Goal: Information Seeking & Learning: Compare options

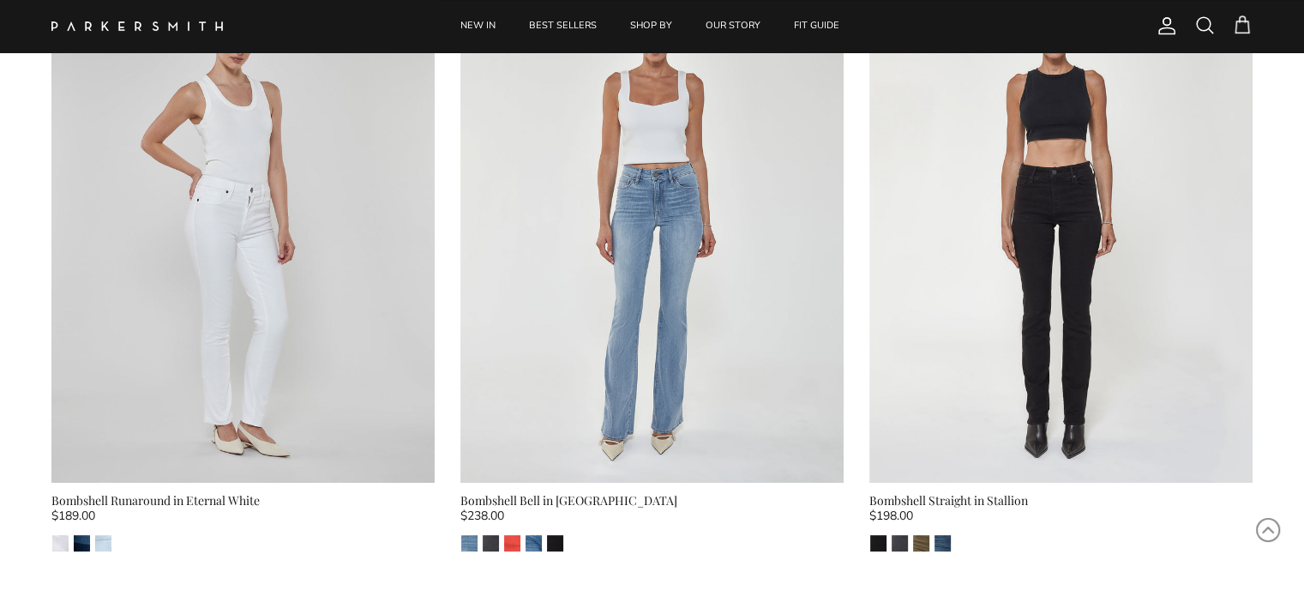
scroll to position [772, 0]
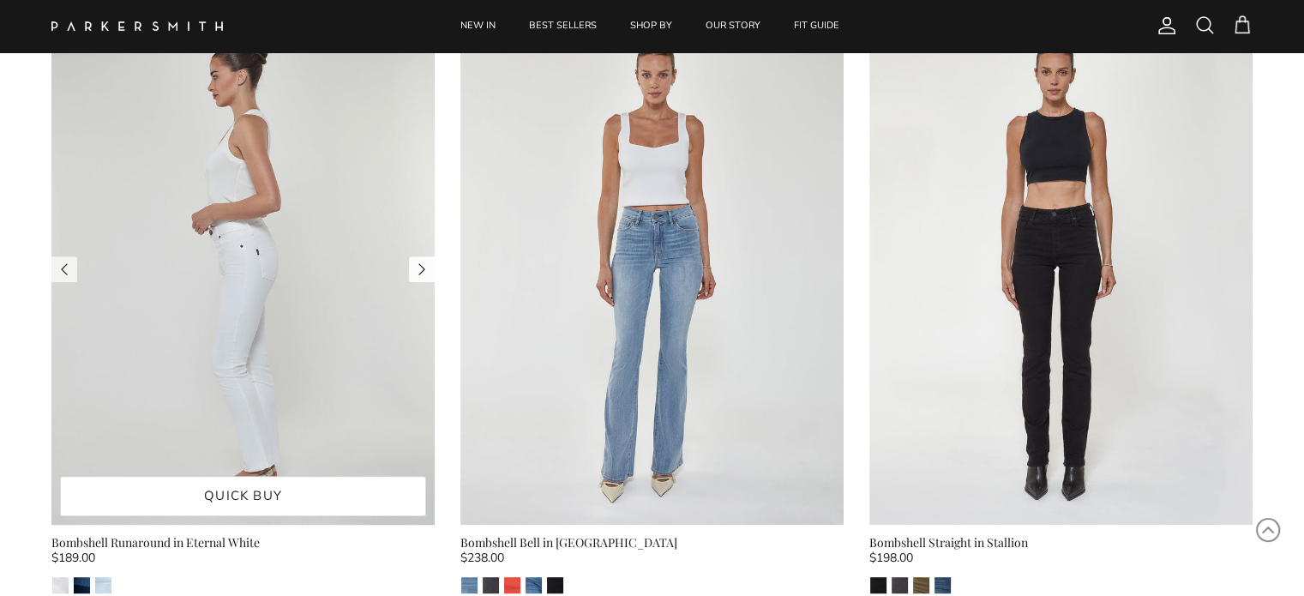
click at [417, 275] on link "Next" at bounding box center [422, 269] width 26 height 26
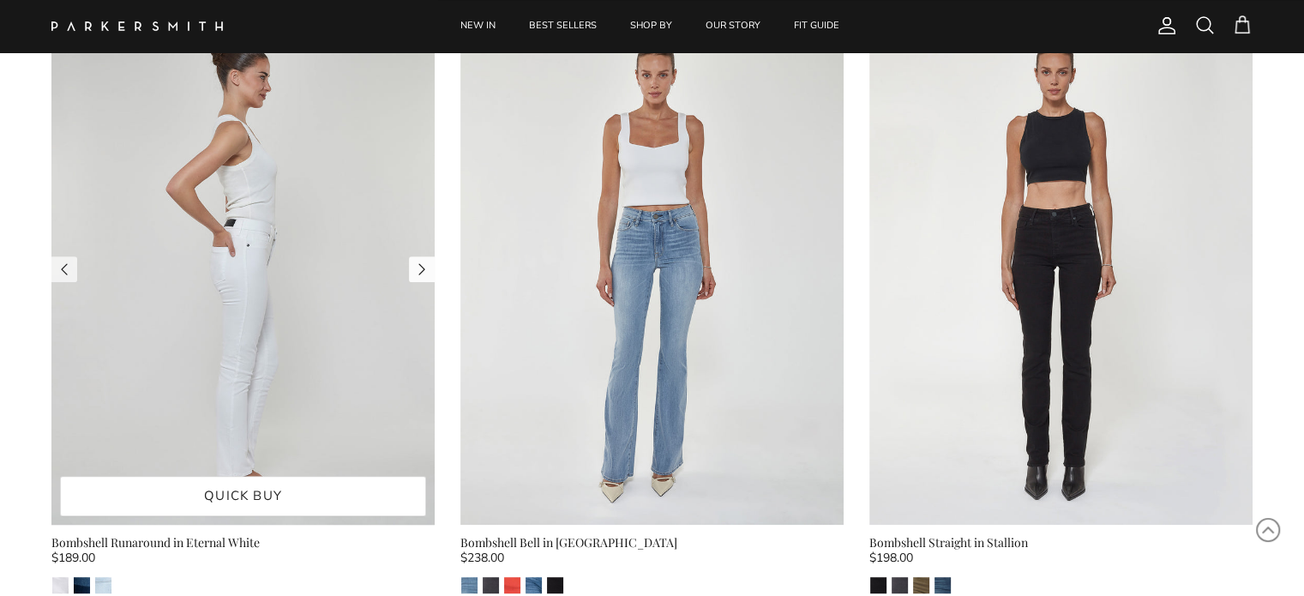
click at [418, 274] on link "Next" at bounding box center [422, 269] width 26 height 26
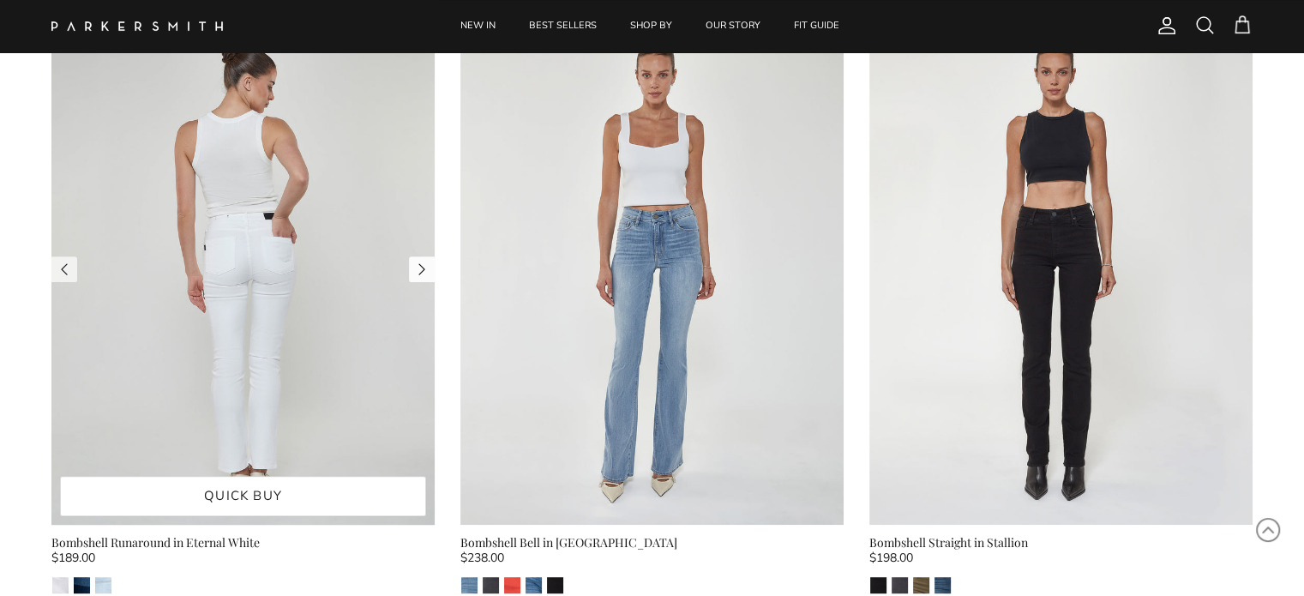
click at [418, 274] on link "Next" at bounding box center [422, 269] width 26 height 26
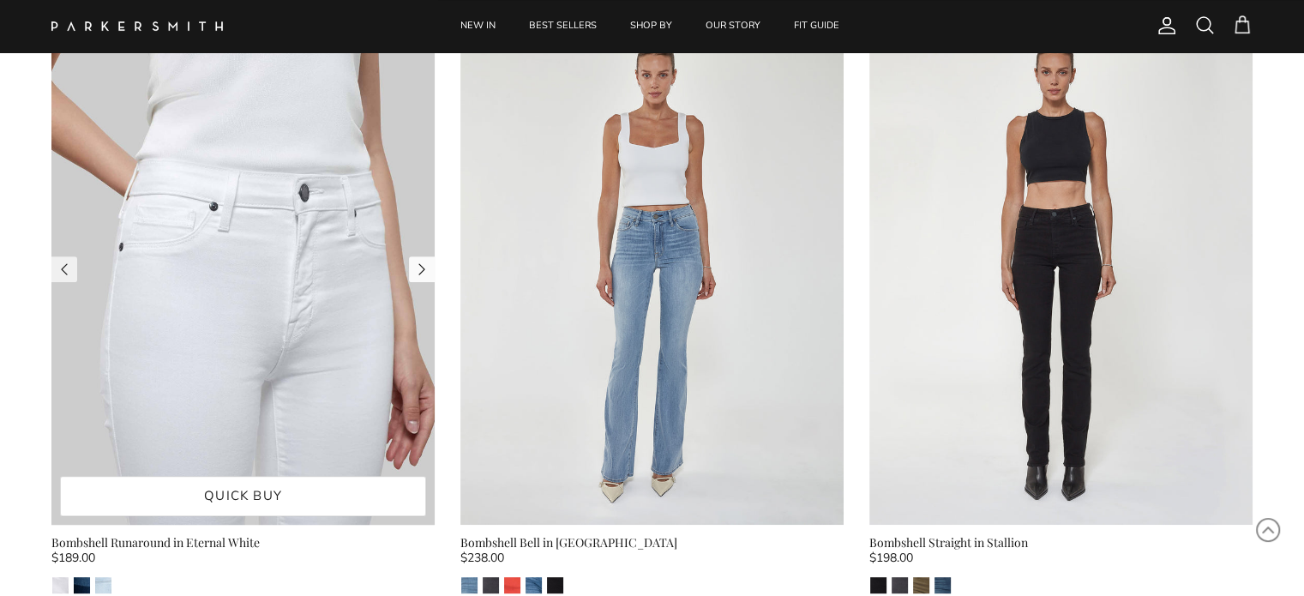
click at [418, 274] on link "Next" at bounding box center [422, 269] width 26 height 26
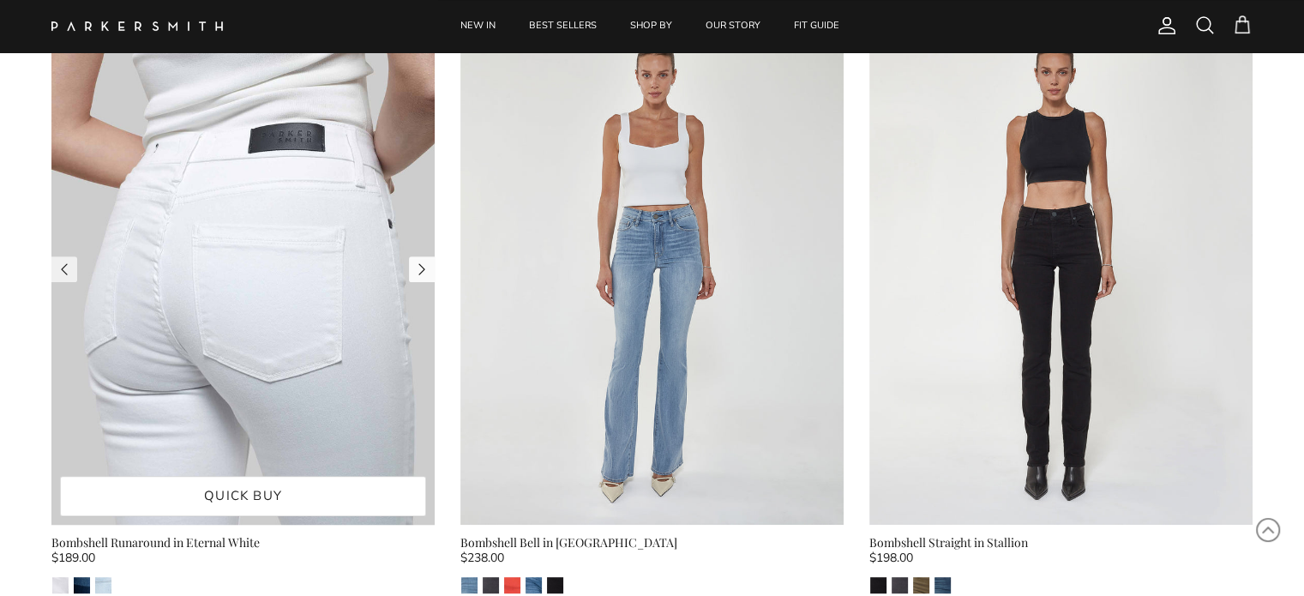
click at [418, 274] on link "Next" at bounding box center [422, 269] width 26 height 26
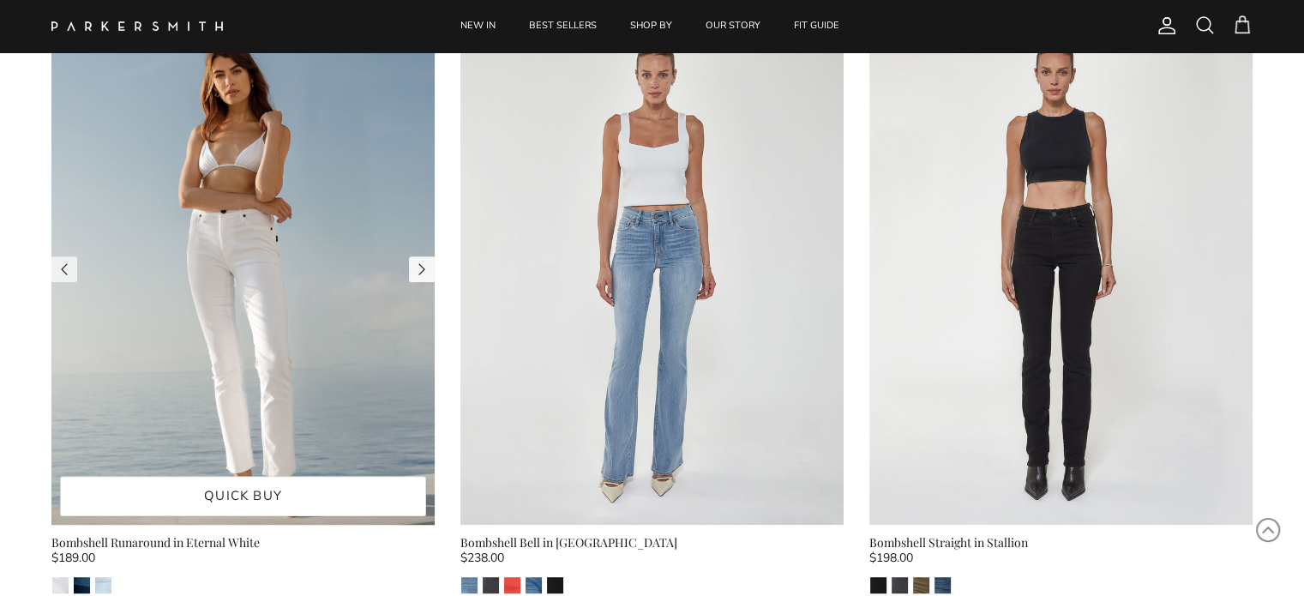
click at [418, 274] on link "Next" at bounding box center [422, 269] width 26 height 26
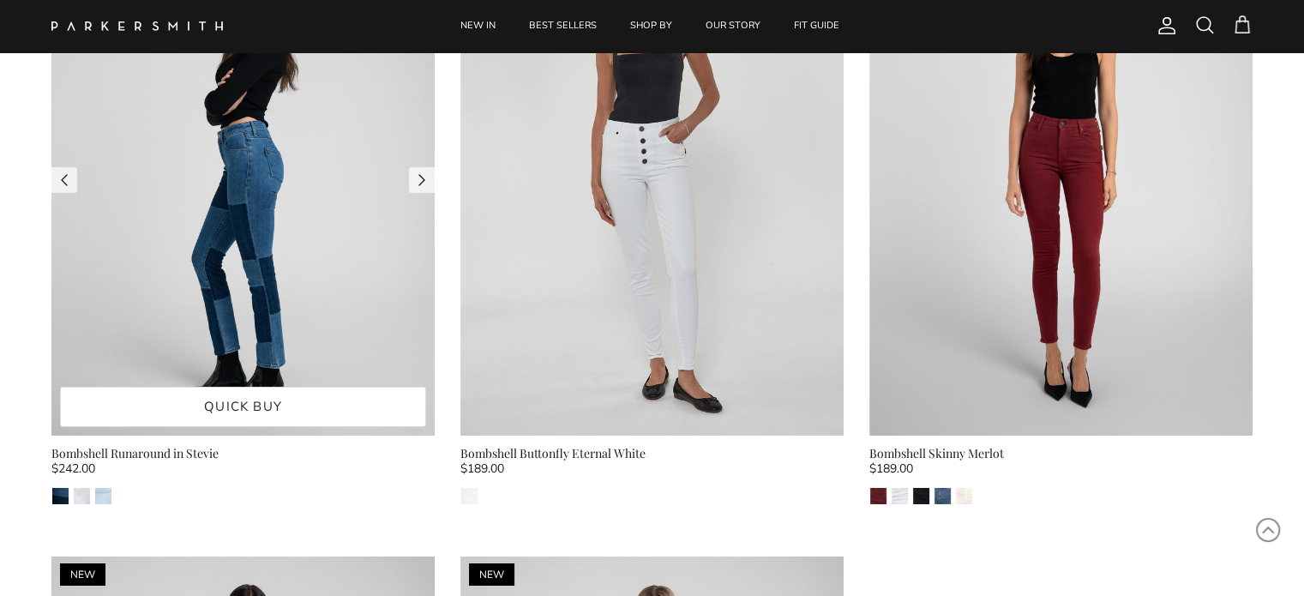
scroll to position [6002, 0]
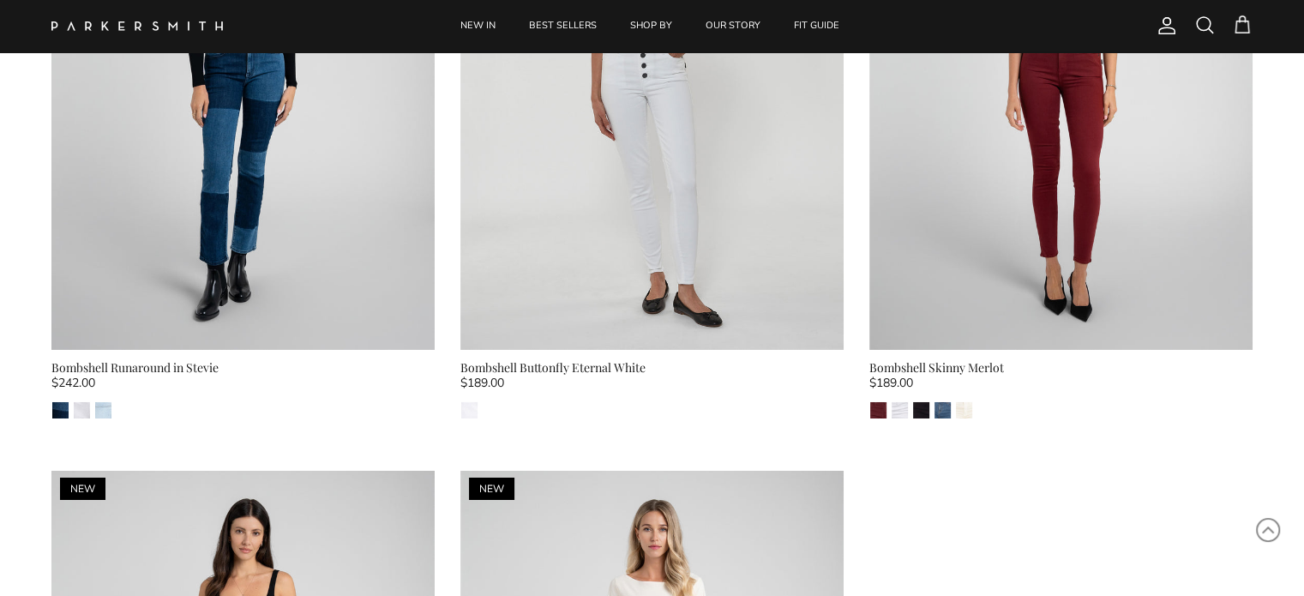
click at [114, 411] on div "Stevie Eternal White Riviera" at bounding box center [242, 410] width 383 height 18
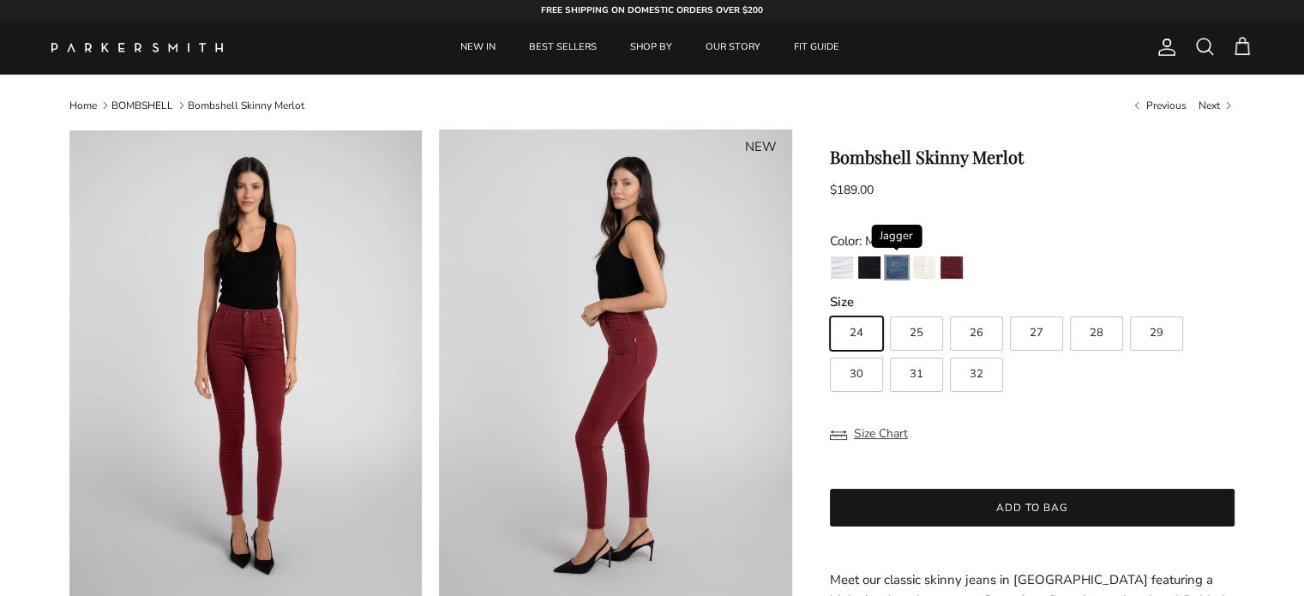
click at [891, 274] on img "Jagger" at bounding box center [897, 267] width 22 height 22
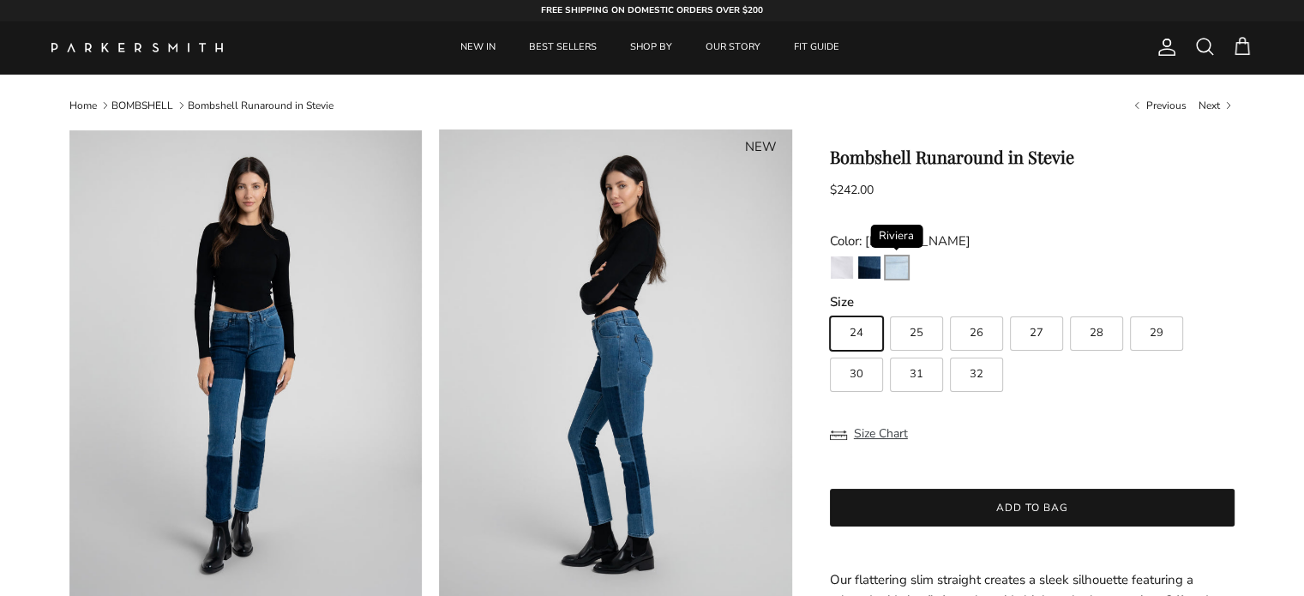
click at [899, 263] on img "Riviera" at bounding box center [897, 267] width 22 height 22
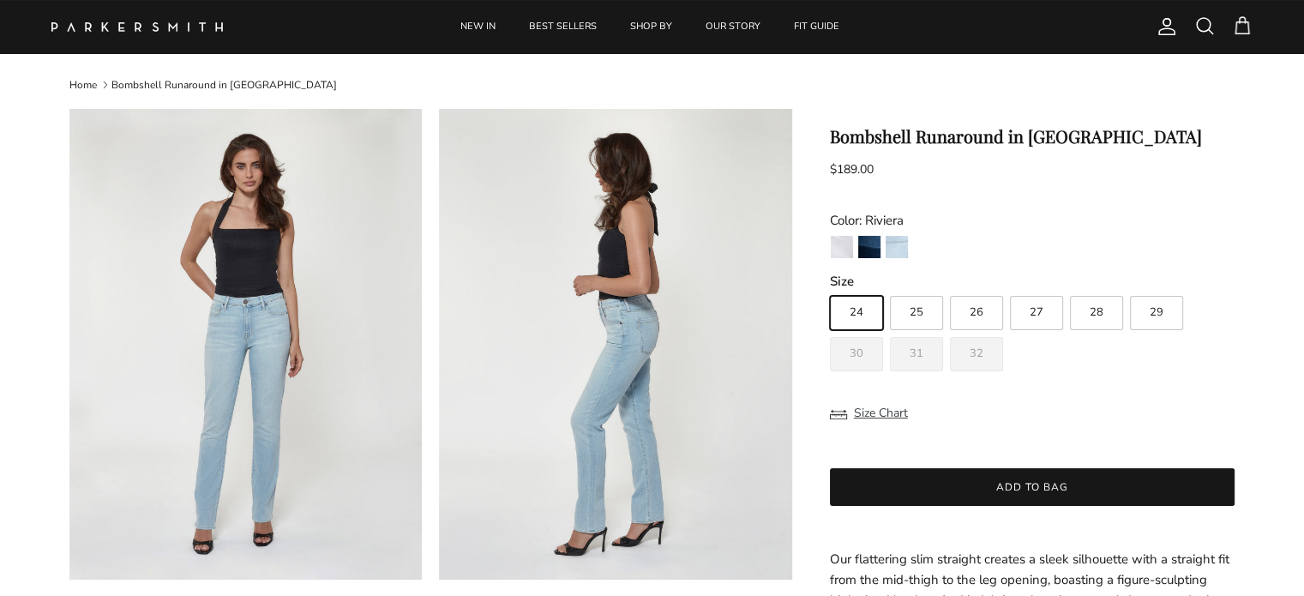
scroll to position [257, 0]
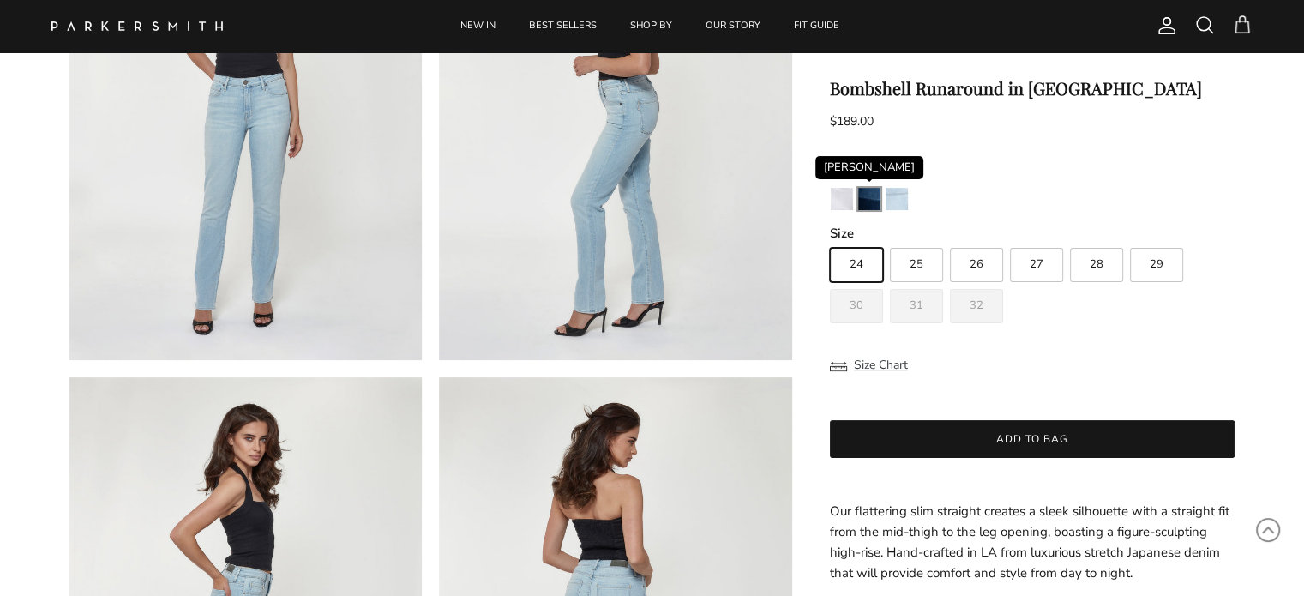
click at [864, 201] on img "Stevie" at bounding box center [869, 199] width 22 height 22
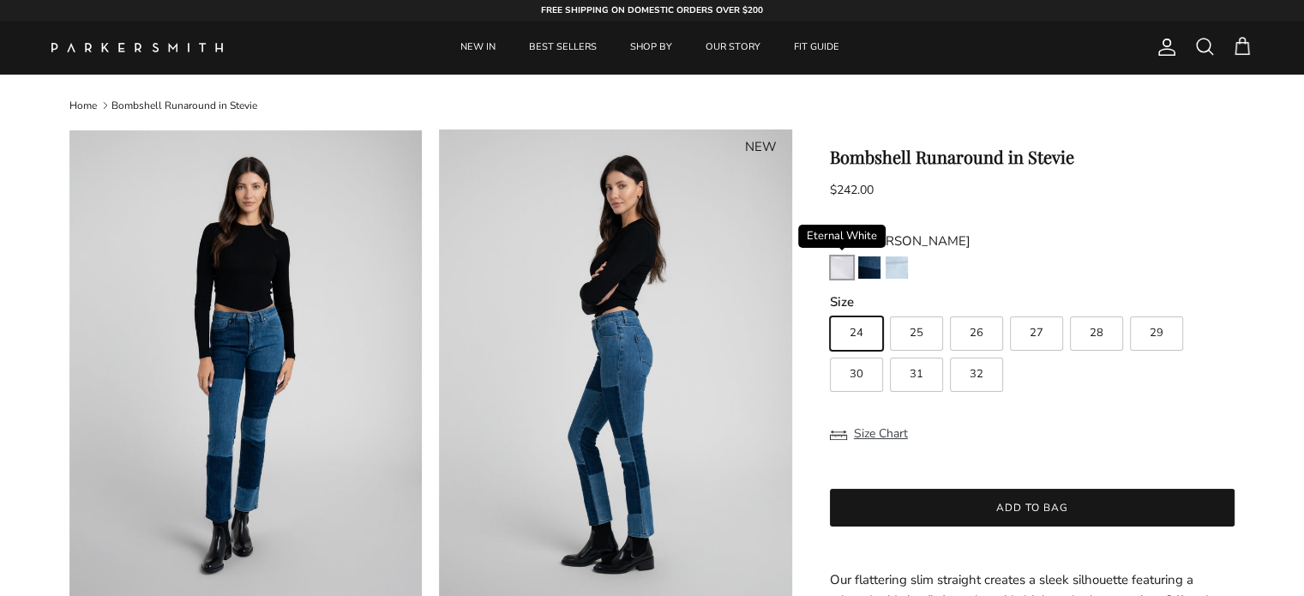
click at [844, 266] on img "Eternal White" at bounding box center [842, 267] width 22 height 22
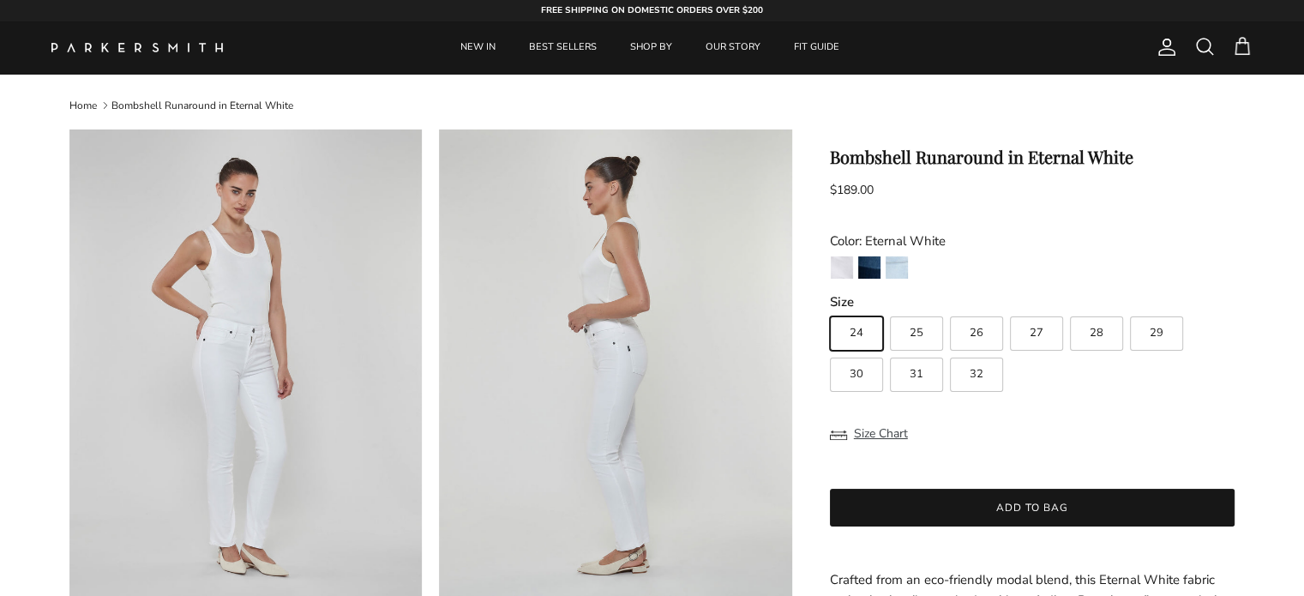
click at [905, 272] on img "Riviera" at bounding box center [897, 267] width 22 height 22
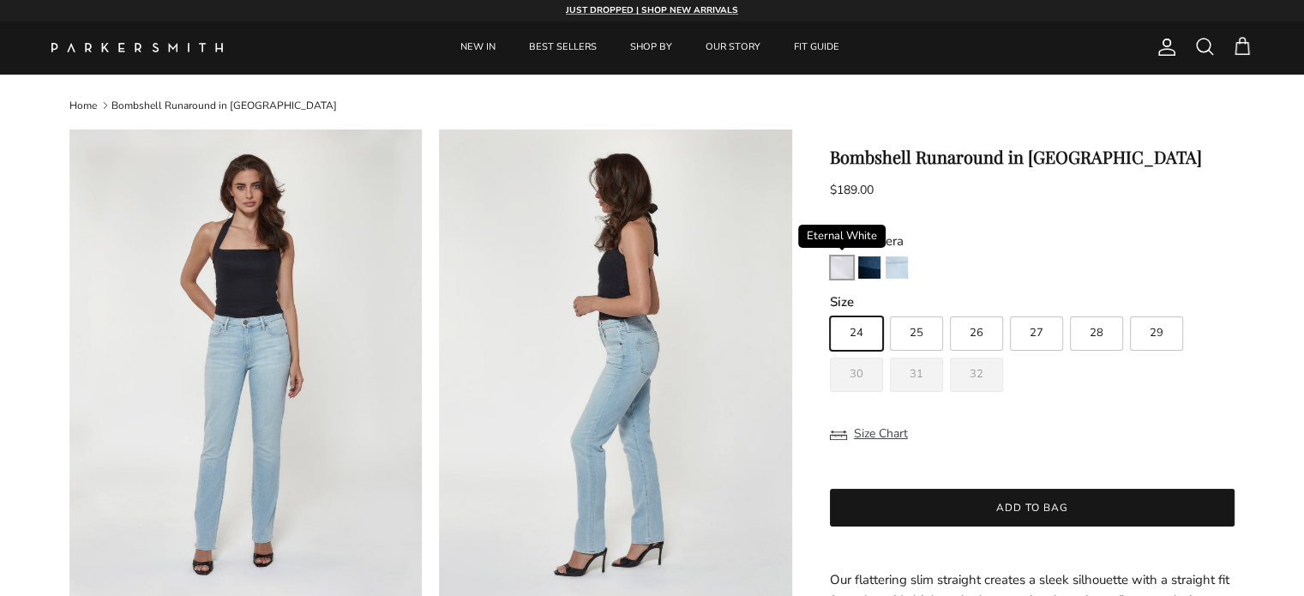
click at [851, 267] on img "Eternal White" at bounding box center [842, 267] width 22 height 22
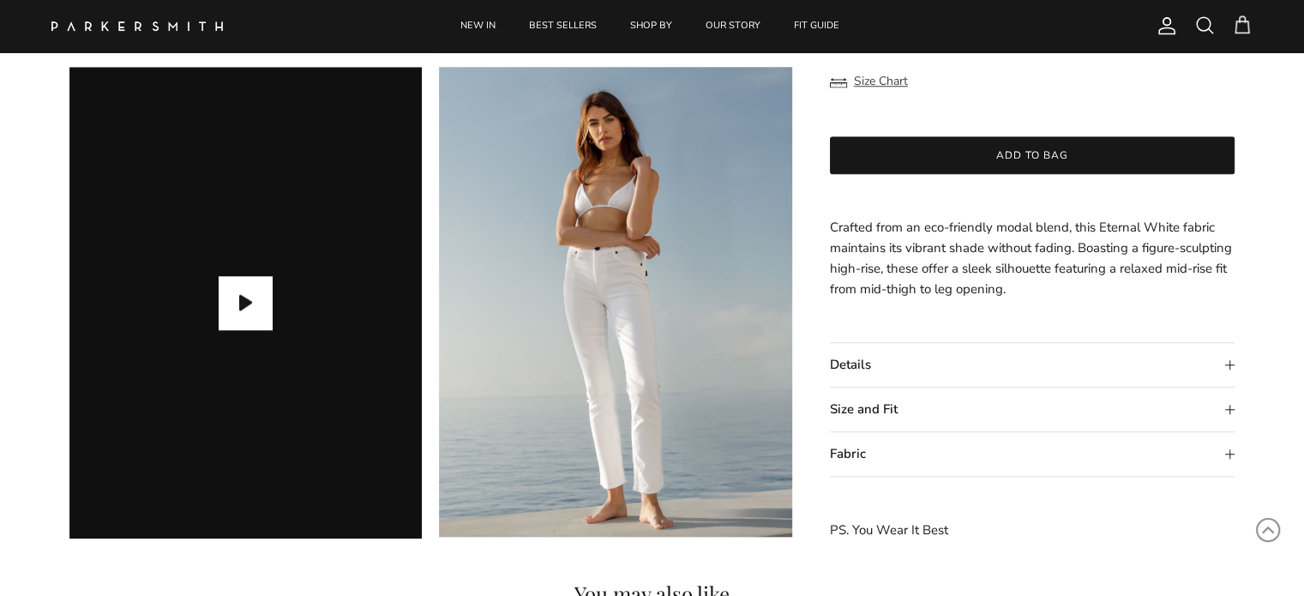
scroll to position [1115, 0]
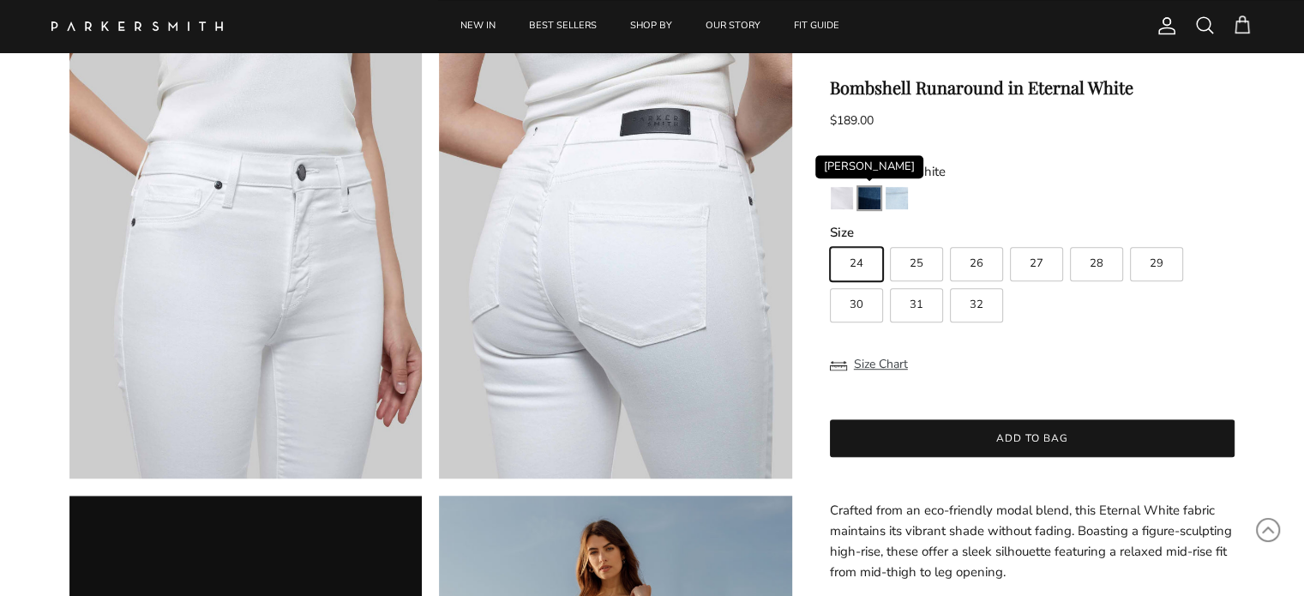
click at [869, 198] on img "Stevie" at bounding box center [869, 199] width 22 height 22
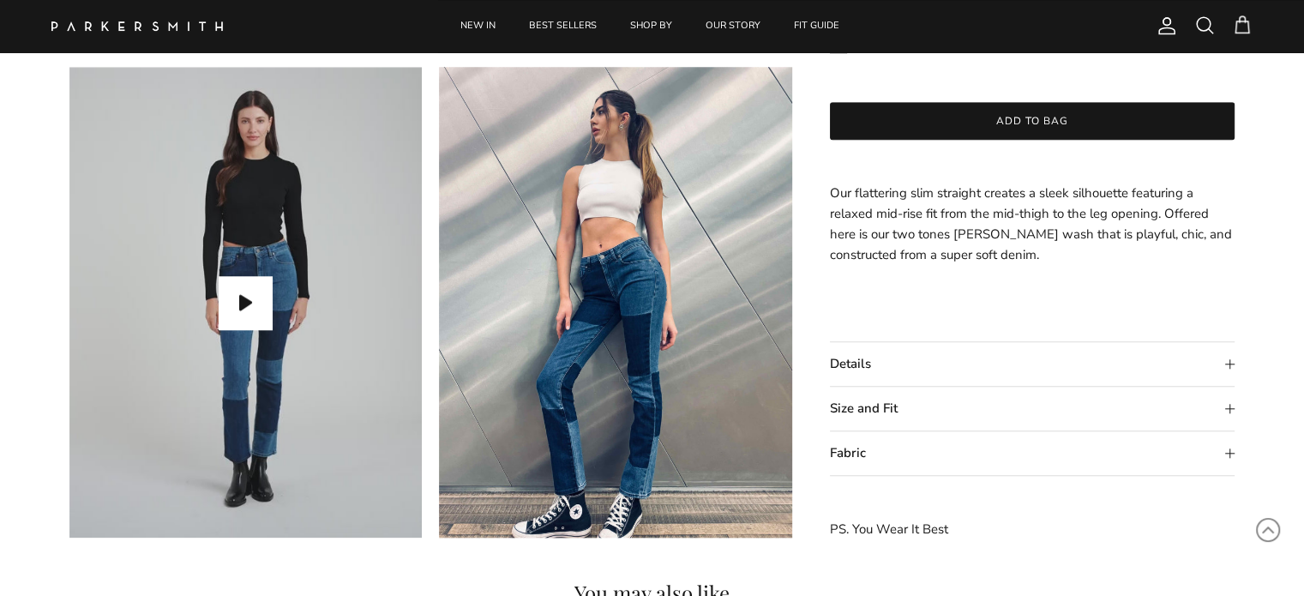
scroll to position [2144, 0]
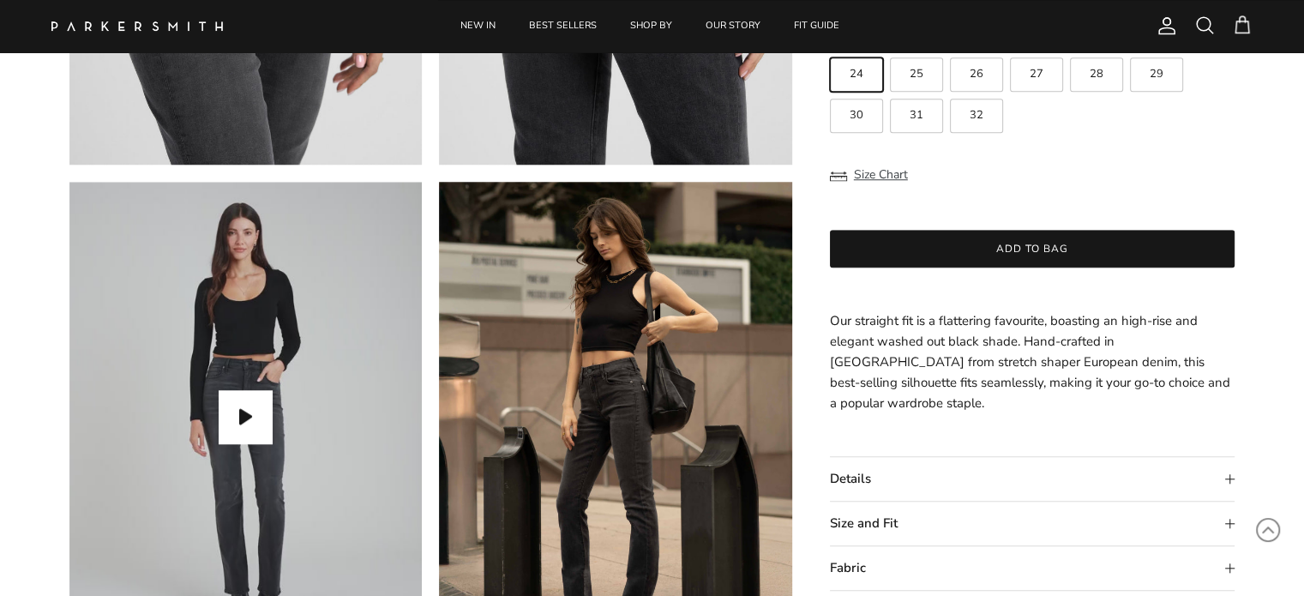
scroll to position [1200, 0]
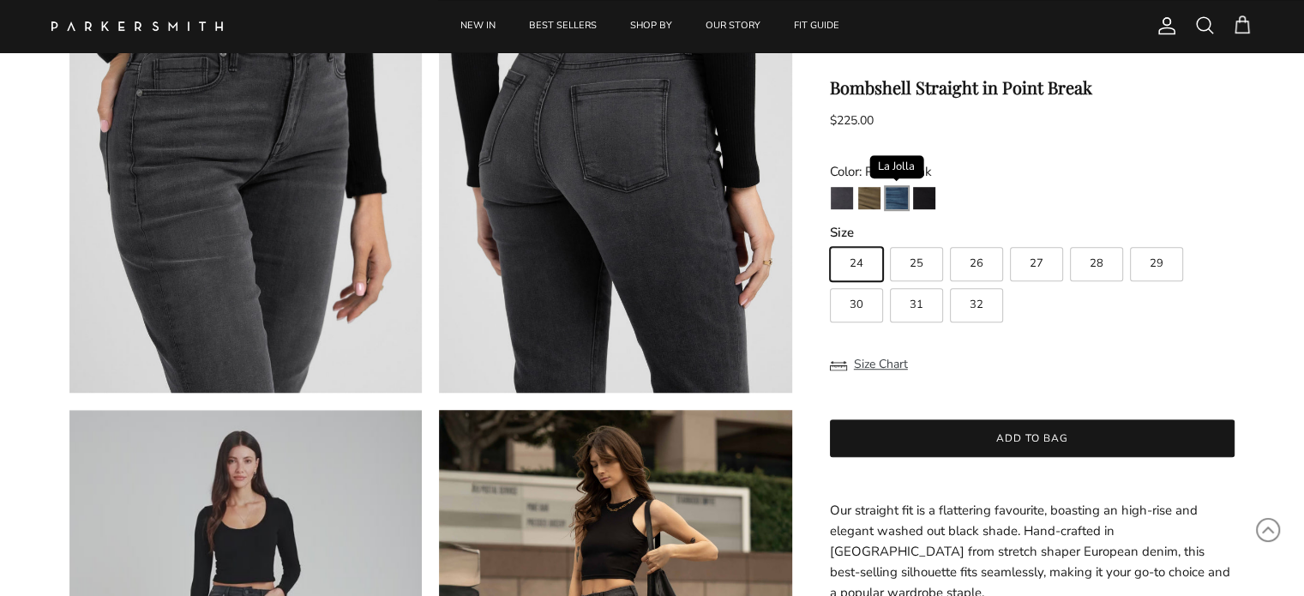
click at [888, 195] on img "La Jolla" at bounding box center [897, 199] width 22 height 22
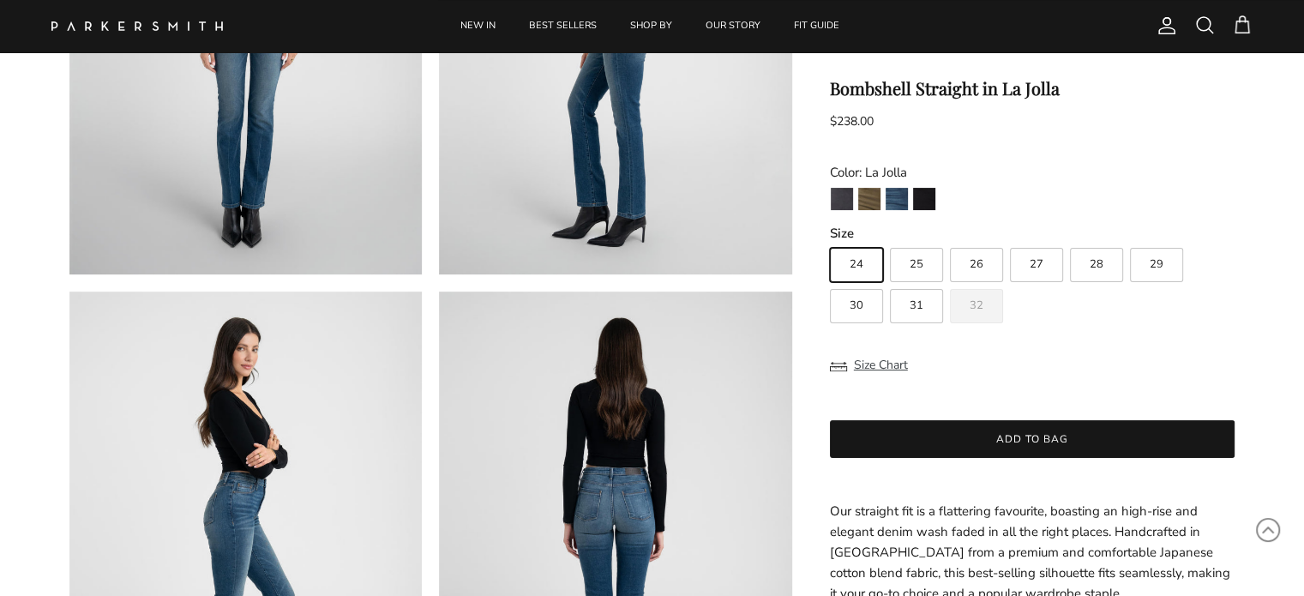
scroll to position [343, 0]
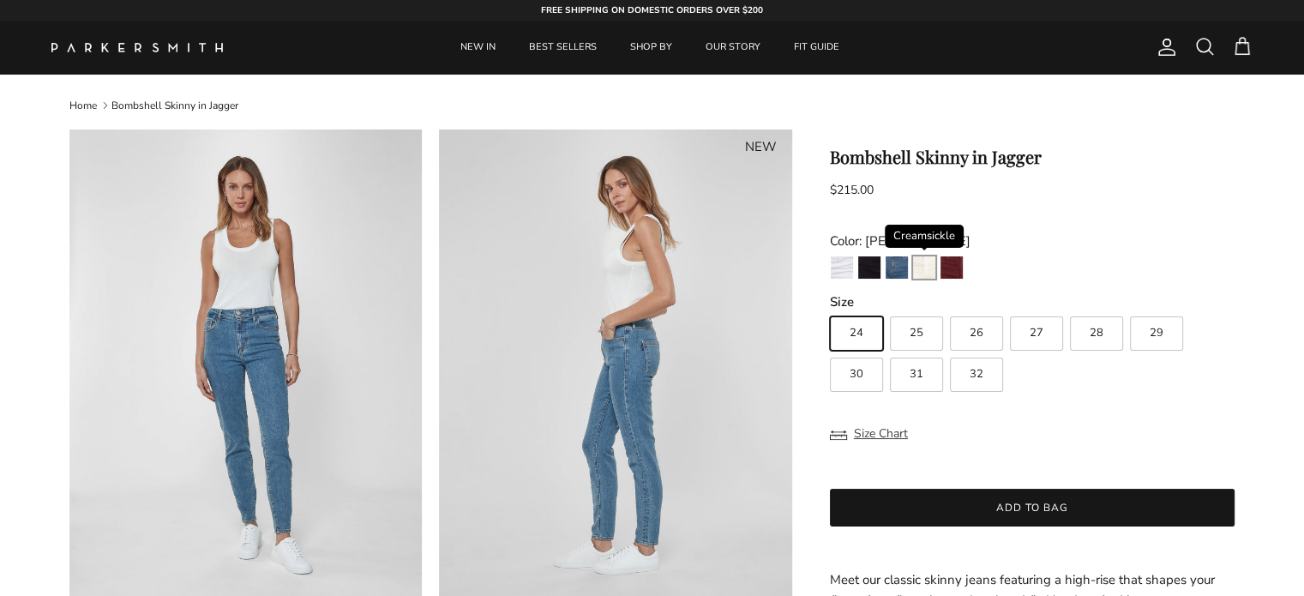
click at [928, 268] on img "Creamsickle" at bounding box center [924, 267] width 22 height 22
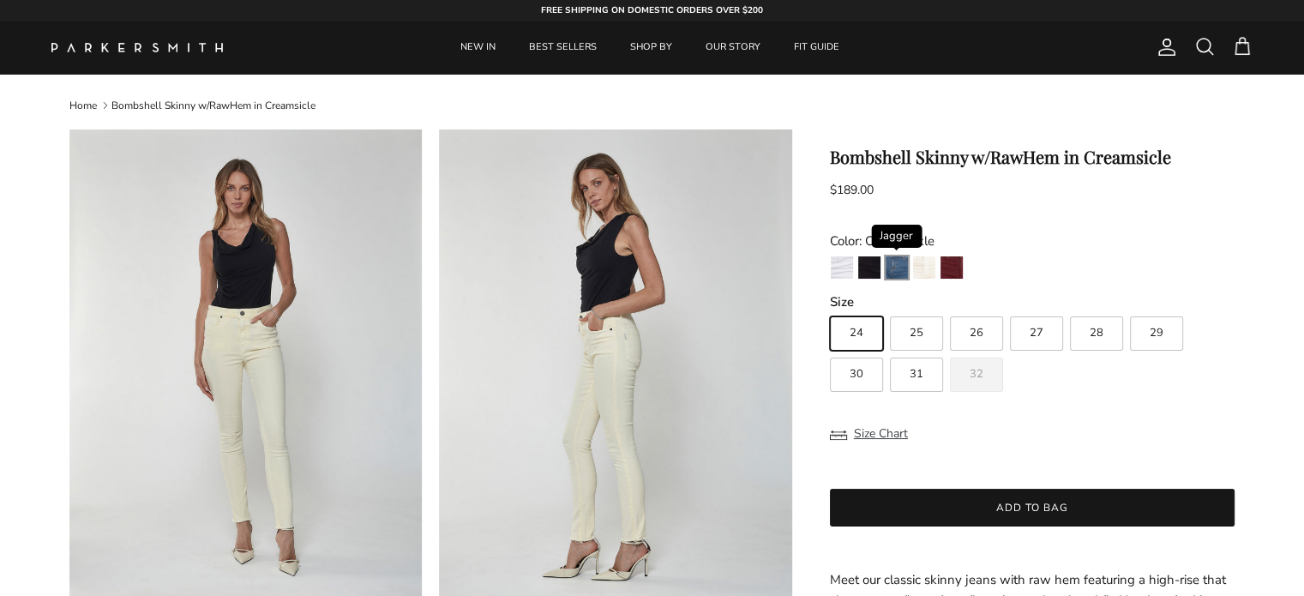
click at [886, 273] on img "Jagger" at bounding box center [897, 267] width 22 height 22
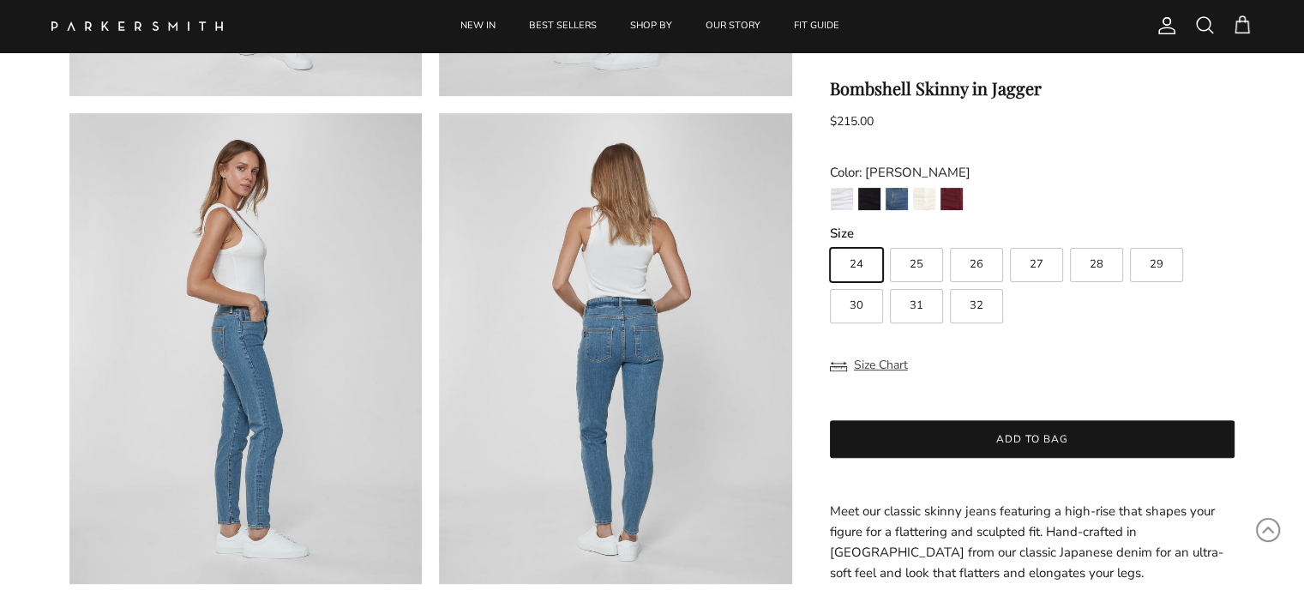
scroll to position [514, 0]
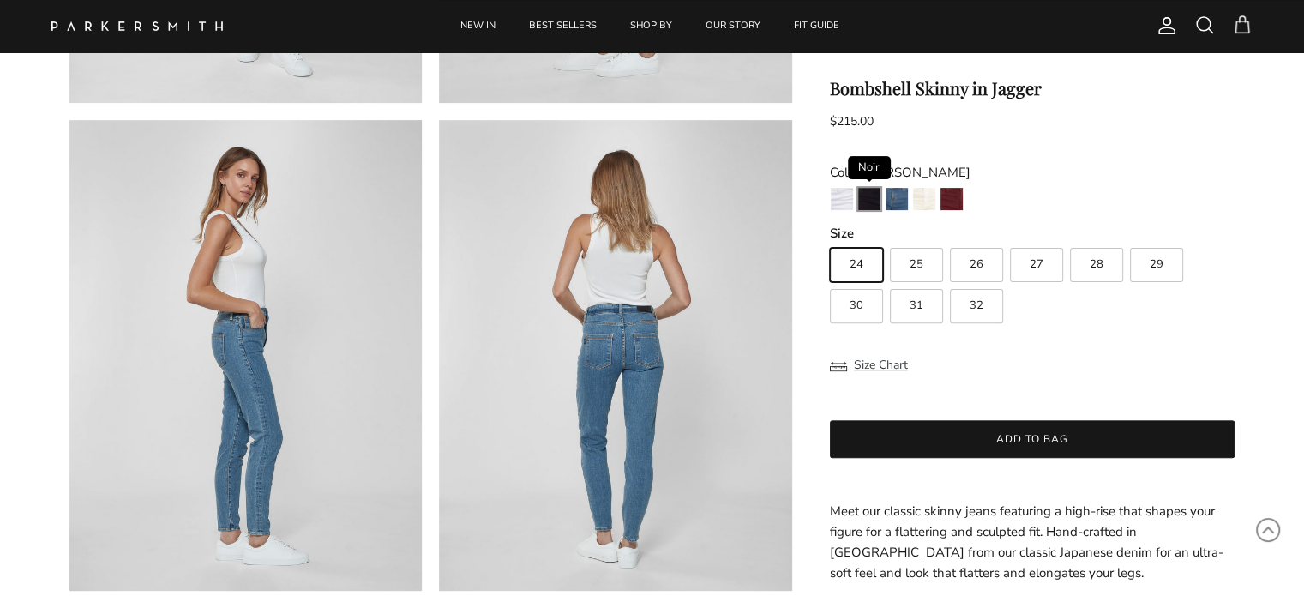
click at [869, 195] on img "Noir" at bounding box center [869, 199] width 22 height 22
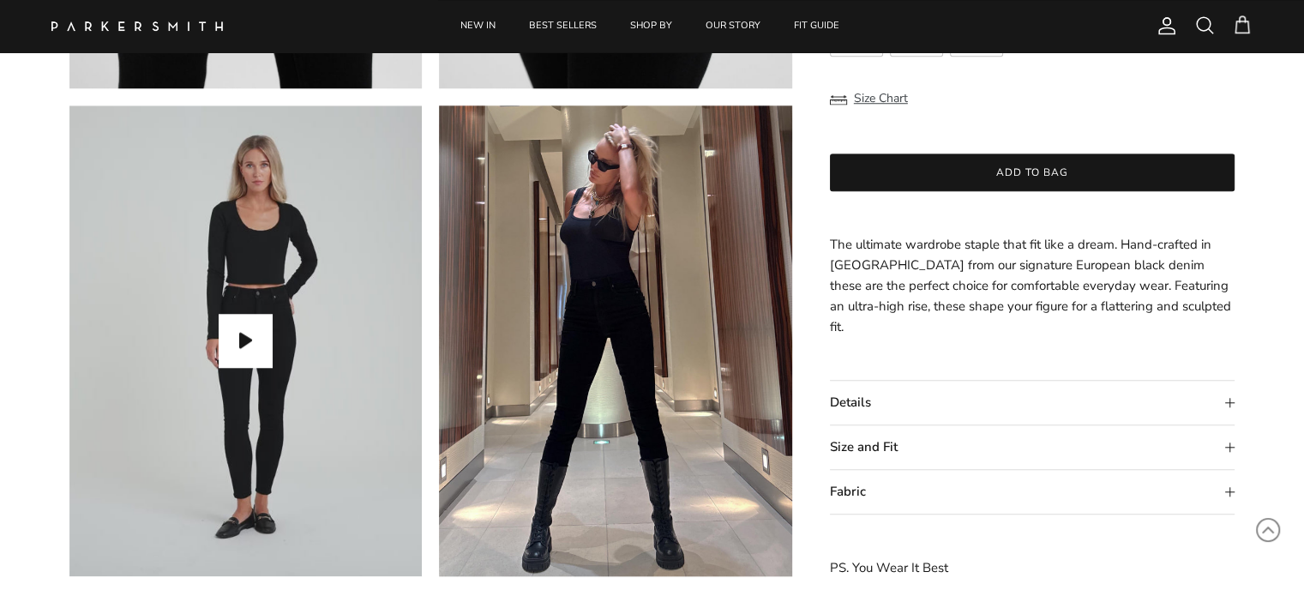
scroll to position [1372, 0]
